Goal: Information Seeking & Learning: Learn about a topic

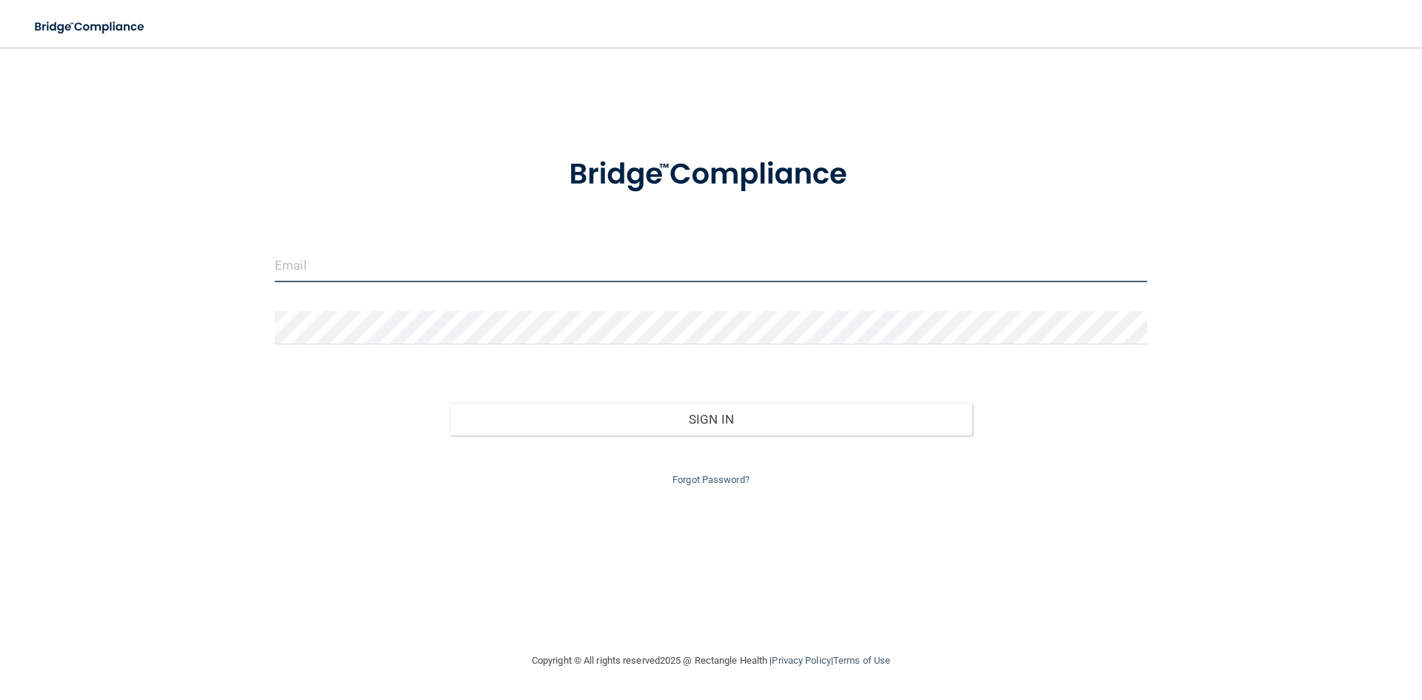
click at [350, 266] on input "email" at bounding box center [711, 265] width 873 height 33
type input "[EMAIL_ADDRESS][DOMAIN_NAME]"
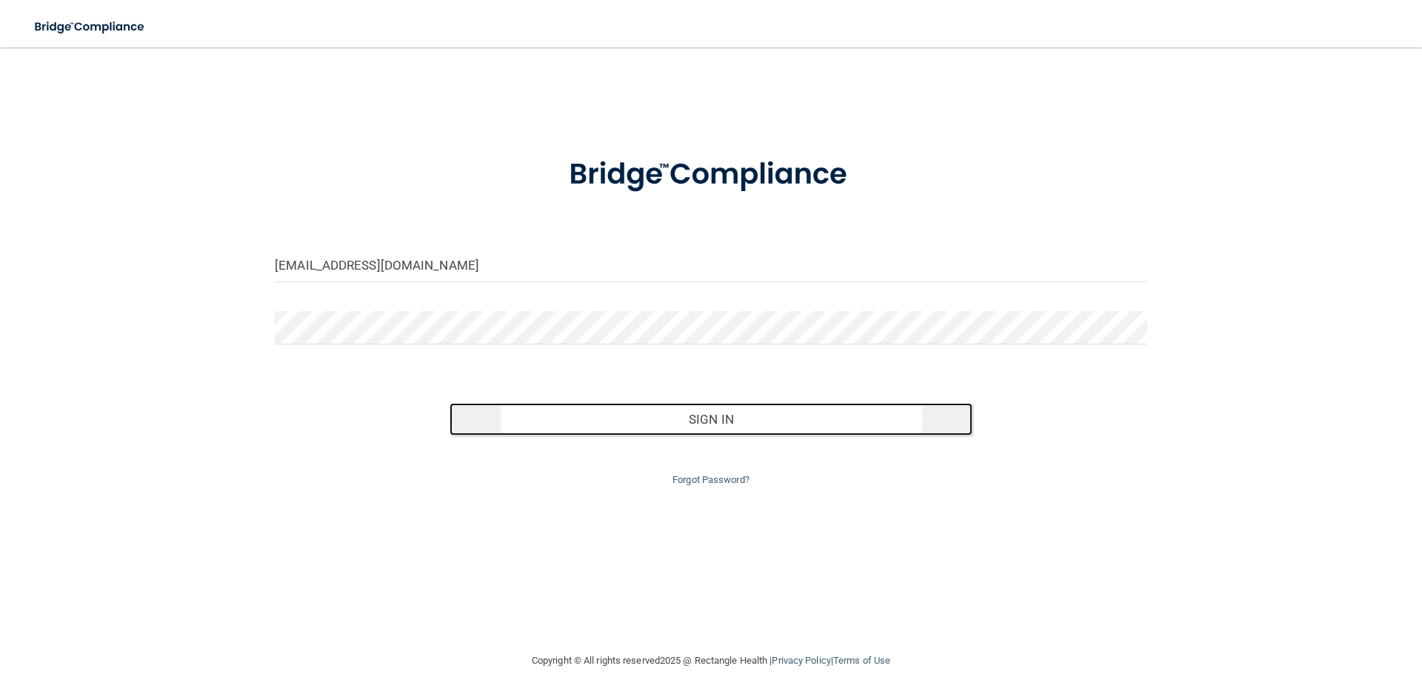
click at [561, 421] on button "Sign In" at bounding box center [712, 419] width 524 height 33
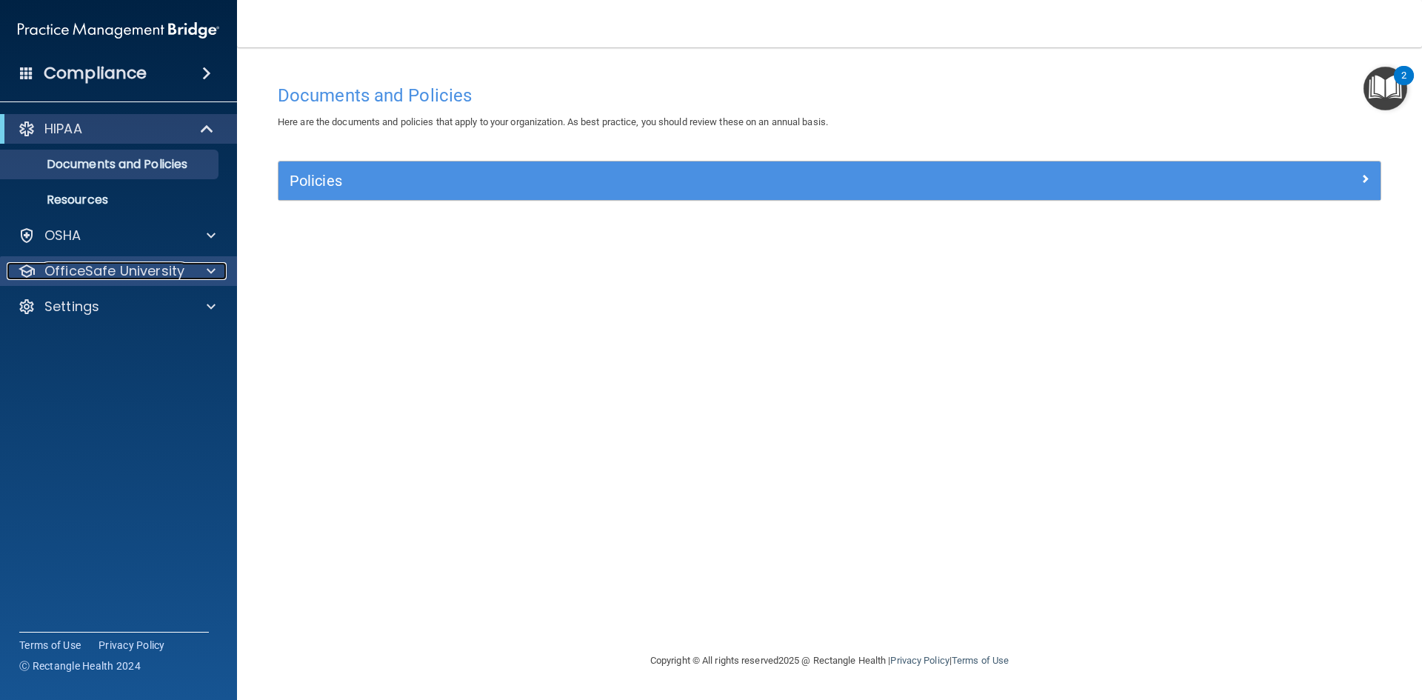
click at [211, 267] on span at bounding box center [211, 271] width 9 height 18
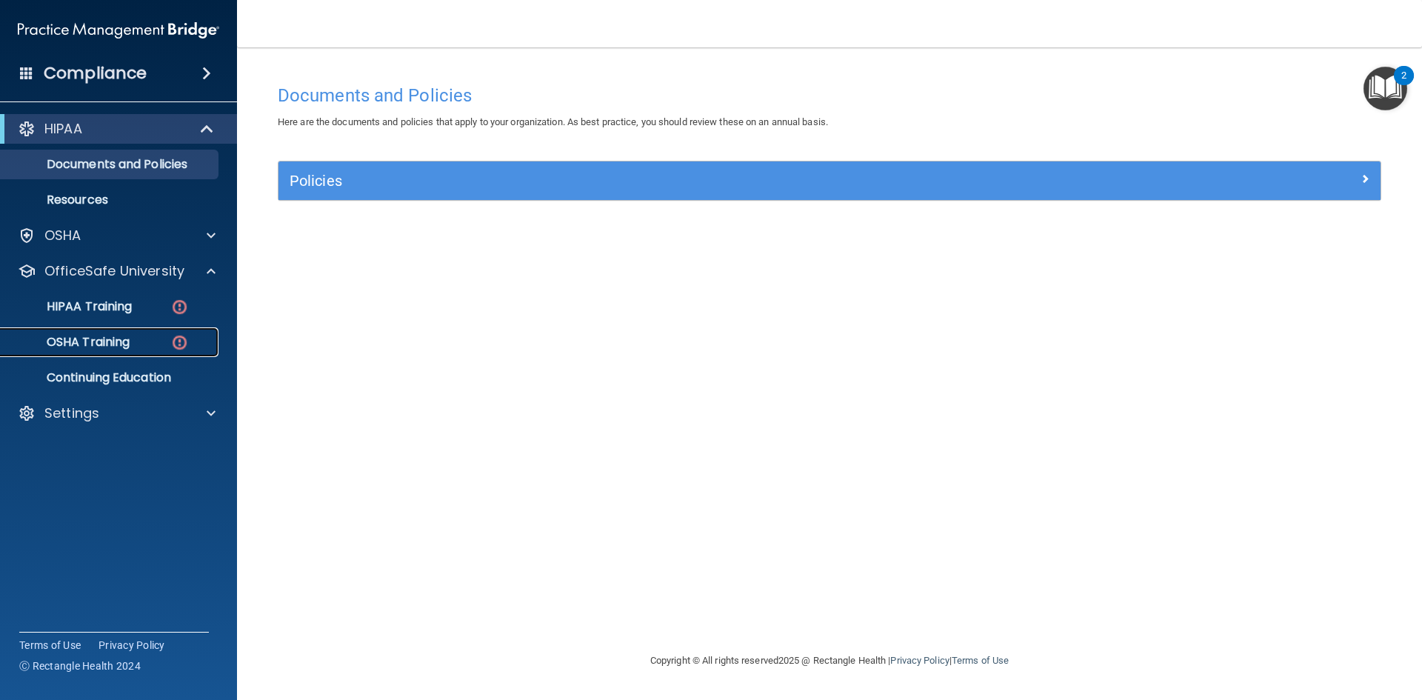
click at [101, 341] on p "OSHA Training" at bounding box center [70, 342] width 120 height 15
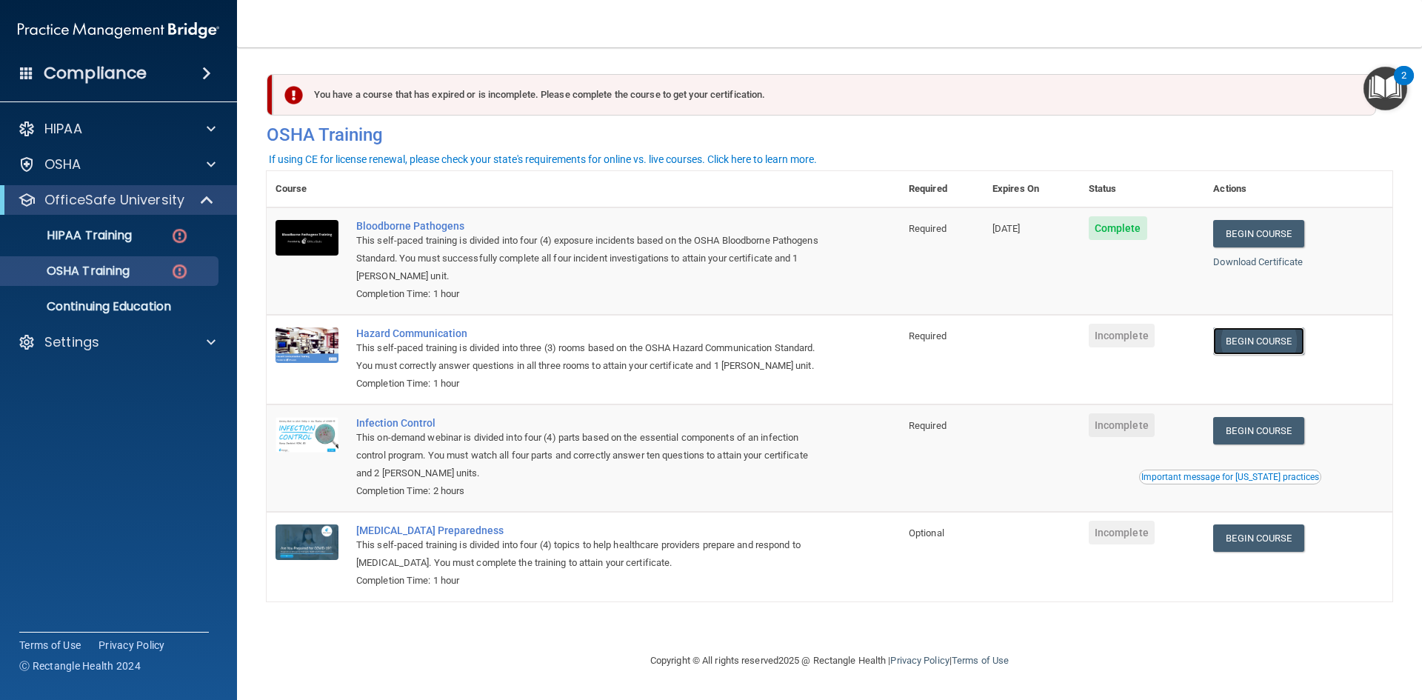
click at [1263, 344] on link "Begin Course" at bounding box center [1258, 340] width 90 height 27
click at [1374, 84] on img "Open Resource Center, 2 new notifications" at bounding box center [1386, 89] width 44 height 44
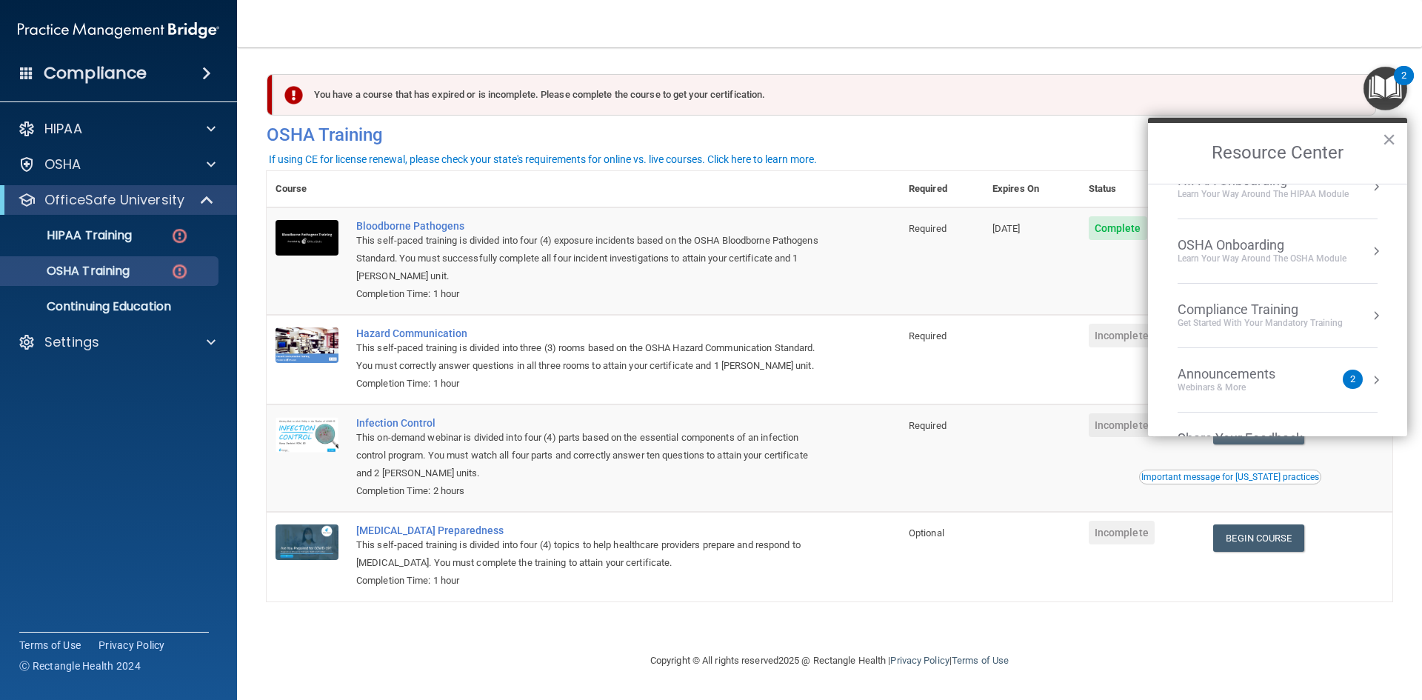
scroll to position [83, 0]
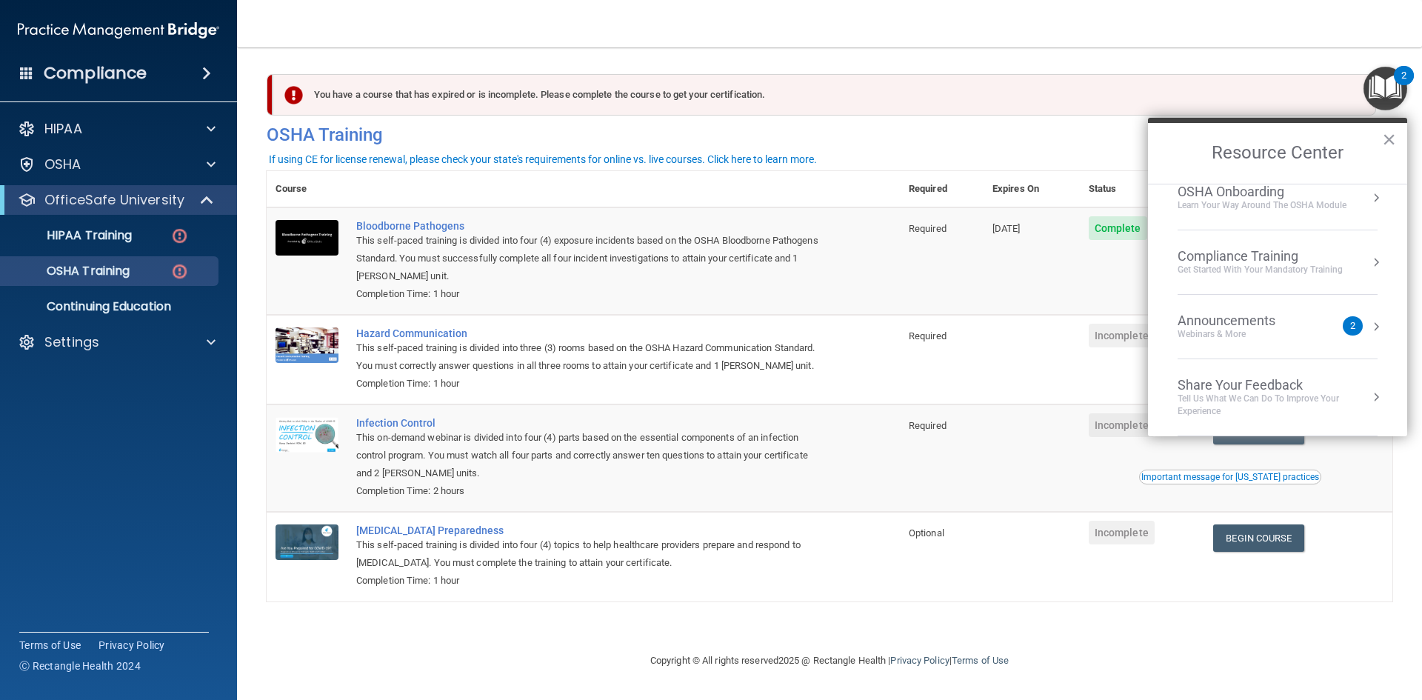
click at [1177, 53] on main "You have a course that has expired or is incomplete. Please complete the course…" at bounding box center [829, 373] width 1185 height 653
click at [1388, 144] on button "×" at bounding box center [1389, 139] width 14 height 24
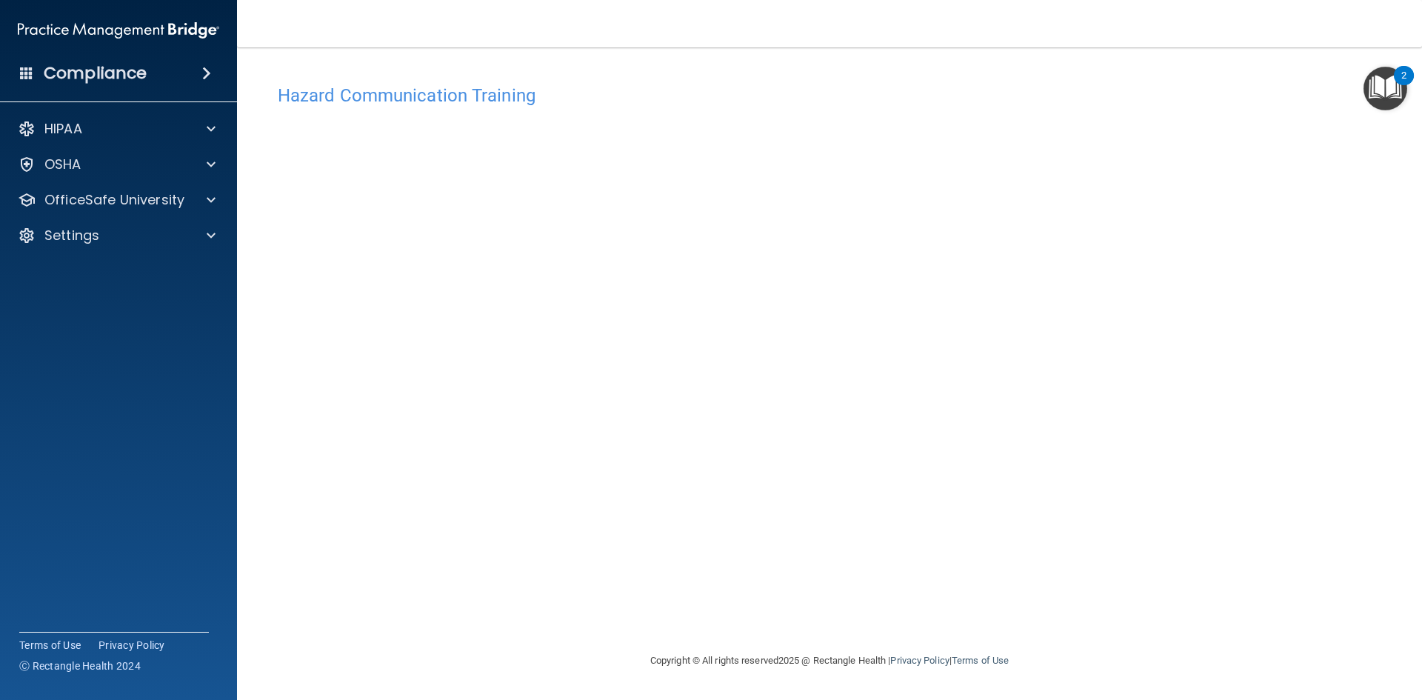
click at [1078, 560] on div "Hazard Communication Training This course doesn’t expire until . Are you sure y…" at bounding box center [830, 364] width 1126 height 575
click at [1114, 382] on div "Hazard Communication Training This course doesn’t expire until . Are you sure y…" at bounding box center [830, 364] width 1126 height 575
click at [1078, 536] on div "Hazard Communication Training This course doesn’t expire until . Are you sure y…" at bounding box center [830, 364] width 1126 height 575
click at [1064, 430] on div "Hazard Communication Training This course doesn’t expire until . Are you sure y…" at bounding box center [830, 364] width 1126 height 575
click at [177, 199] on p "OfficeSafe University" at bounding box center [114, 200] width 140 height 18
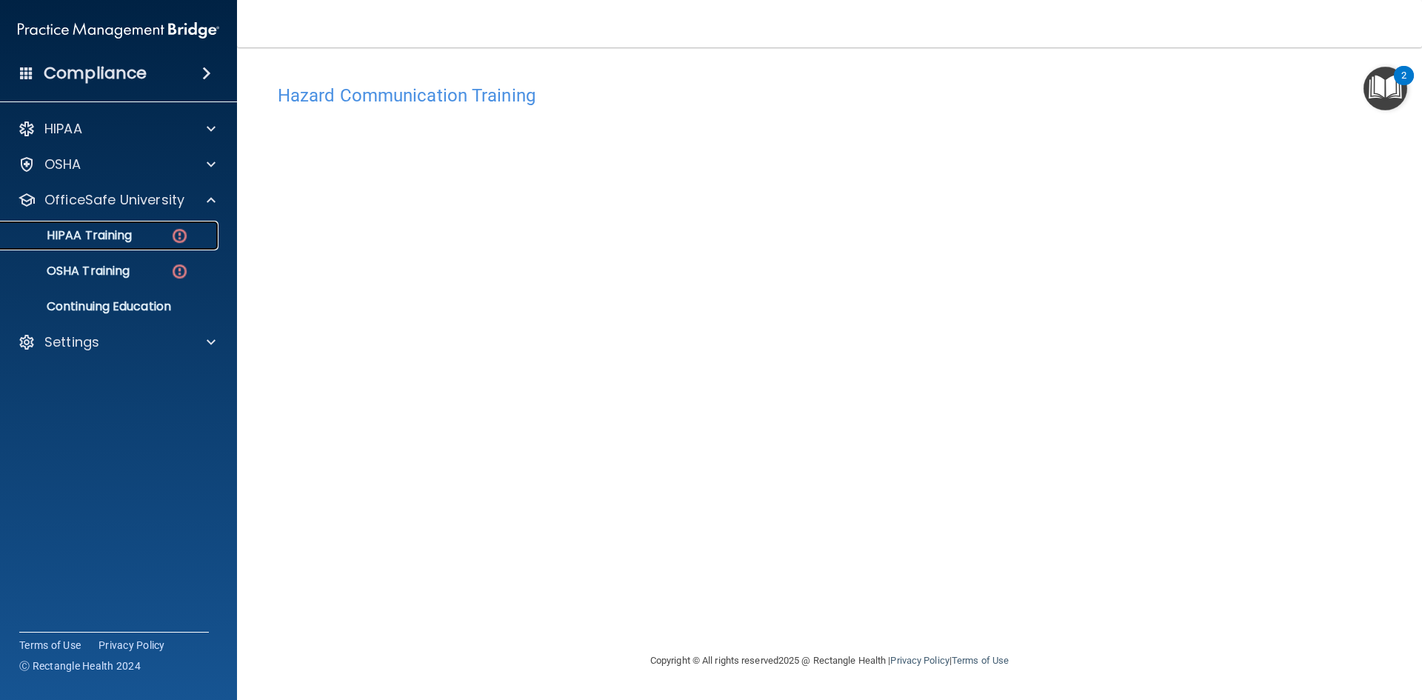
click at [81, 236] on p "HIPAA Training" at bounding box center [71, 235] width 122 height 15
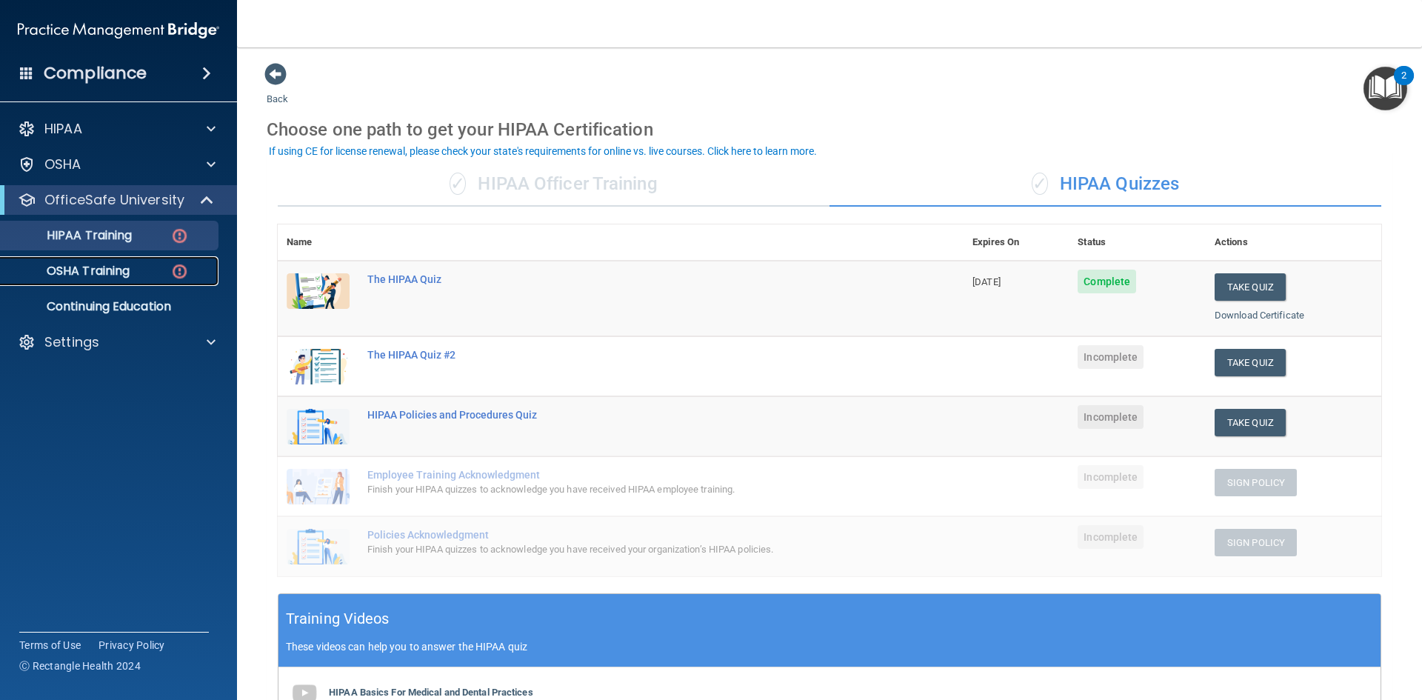
click at [108, 266] on p "OSHA Training" at bounding box center [70, 271] width 120 height 15
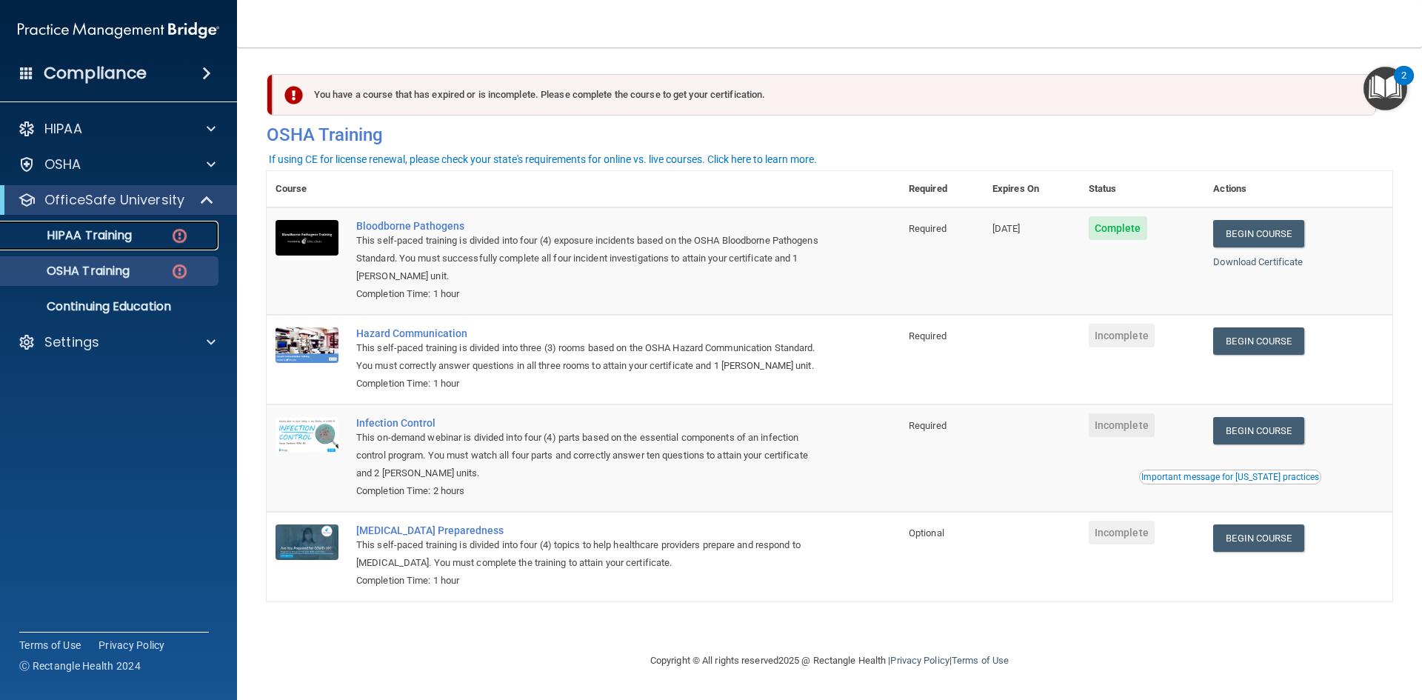
click at [102, 229] on p "HIPAA Training" at bounding box center [71, 235] width 122 height 15
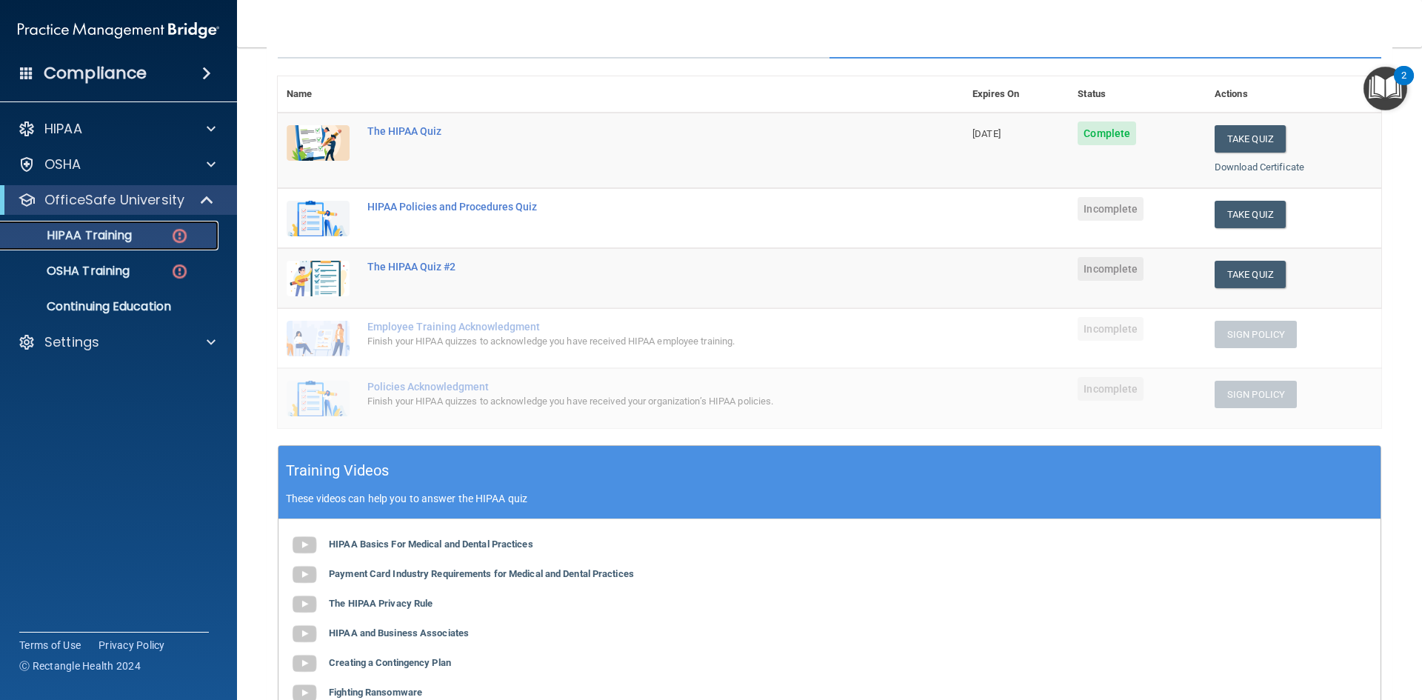
scroll to position [222, 0]
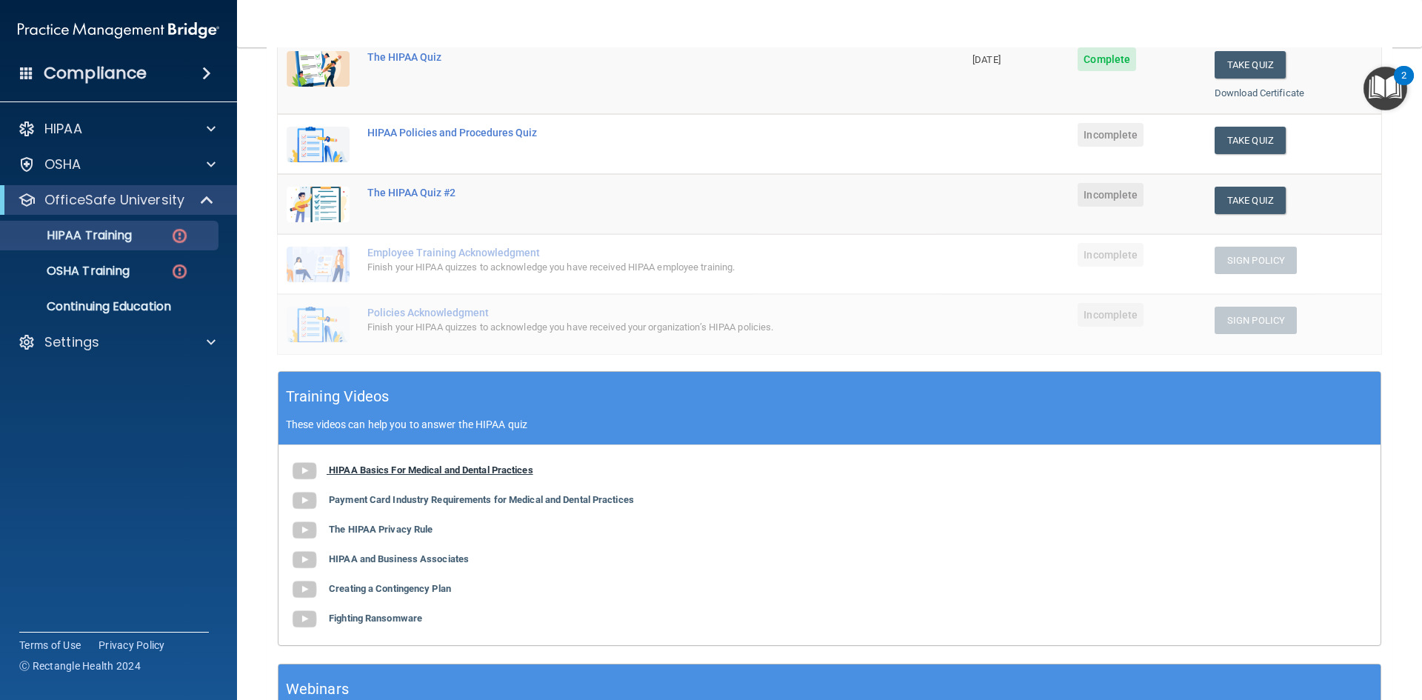
click at [428, 470] on b "HIPAA Basics For Medical and Dental Practices" at bounding box center [431, 469] width 204 height 11
click at [410, 501] on b "Payment Card Industry Requirements for Medical and Dental Practices" at bounding box center [481, 499] width 305 height 11
click at [404, 530] on b "The HIPAA Privacy Rule" at bounding box center [381, 529] width 104 height 11
click at [1023, 113] on td "08/27/2026" at bounding box center [1016, 77] width 105 height 76
